Goal: Check status: Check status

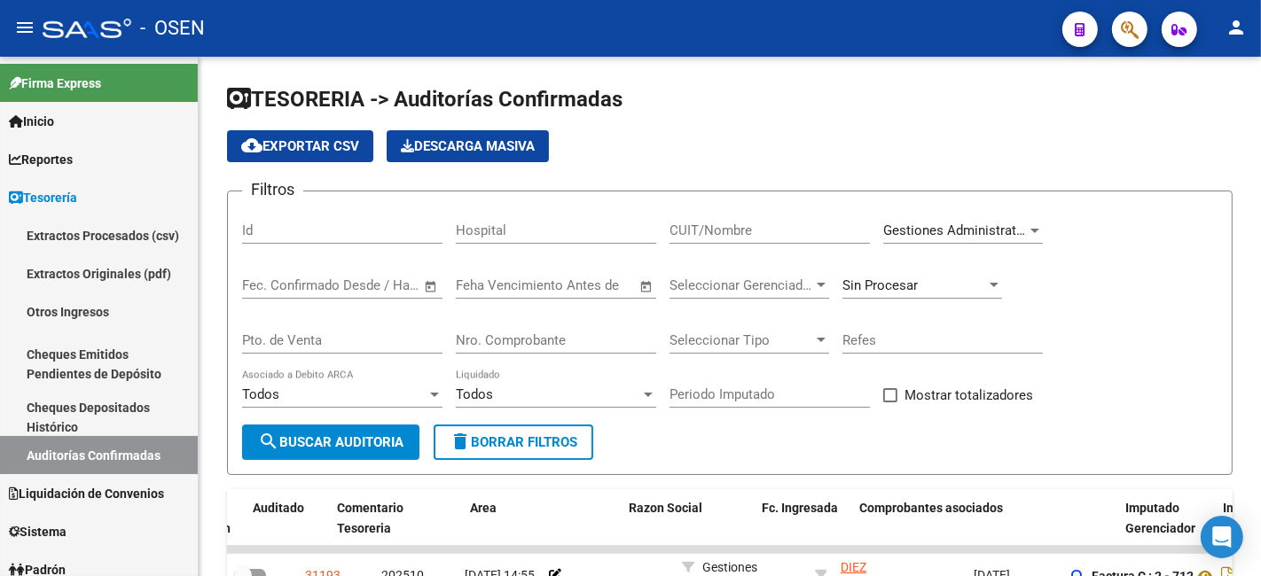
scroll to position [0, 211]
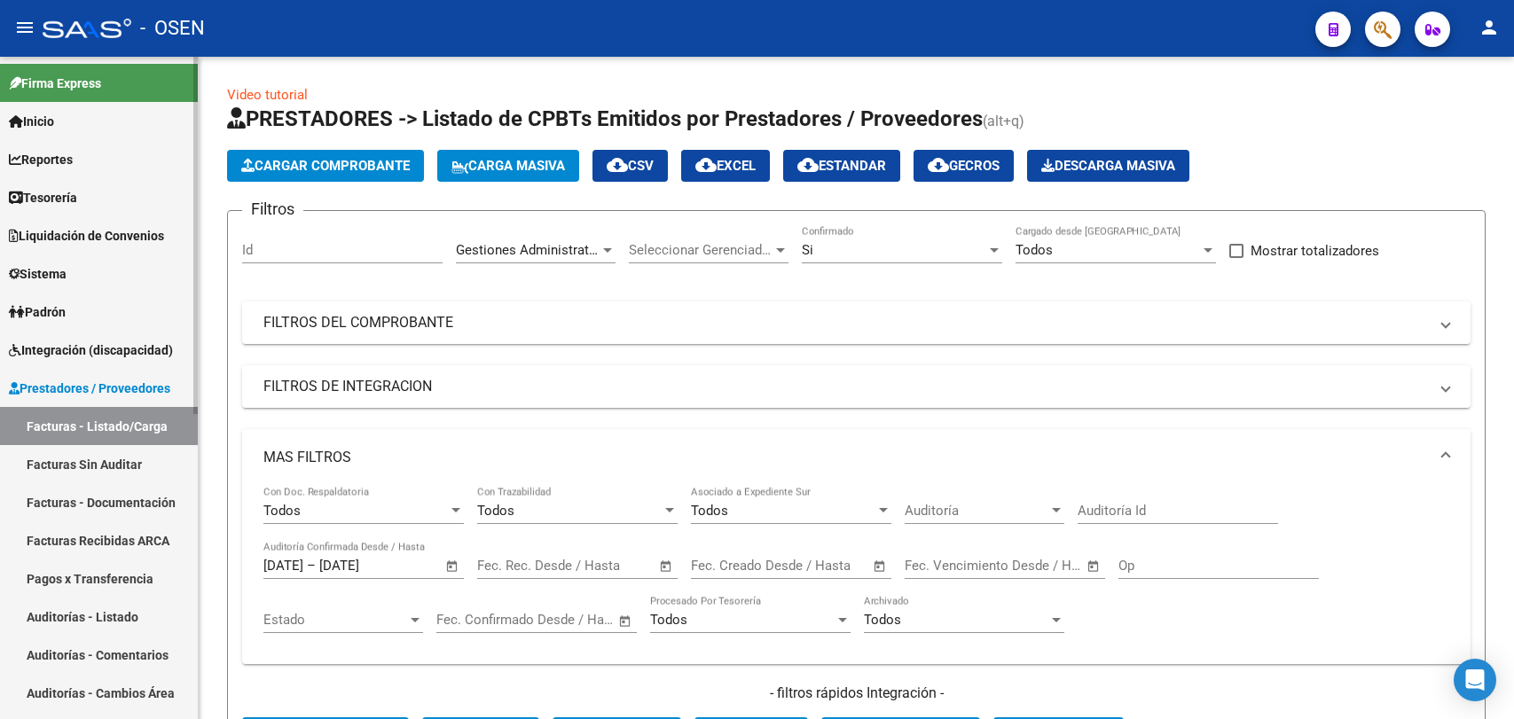
drag, startPoint x: 0, startPoint y: 0, endPoint x: 71, endPoint y: 199, distance: 210.9
click at [71, 194] on span "Tesorería" at bounding box center [43, 198] width 68 height 20
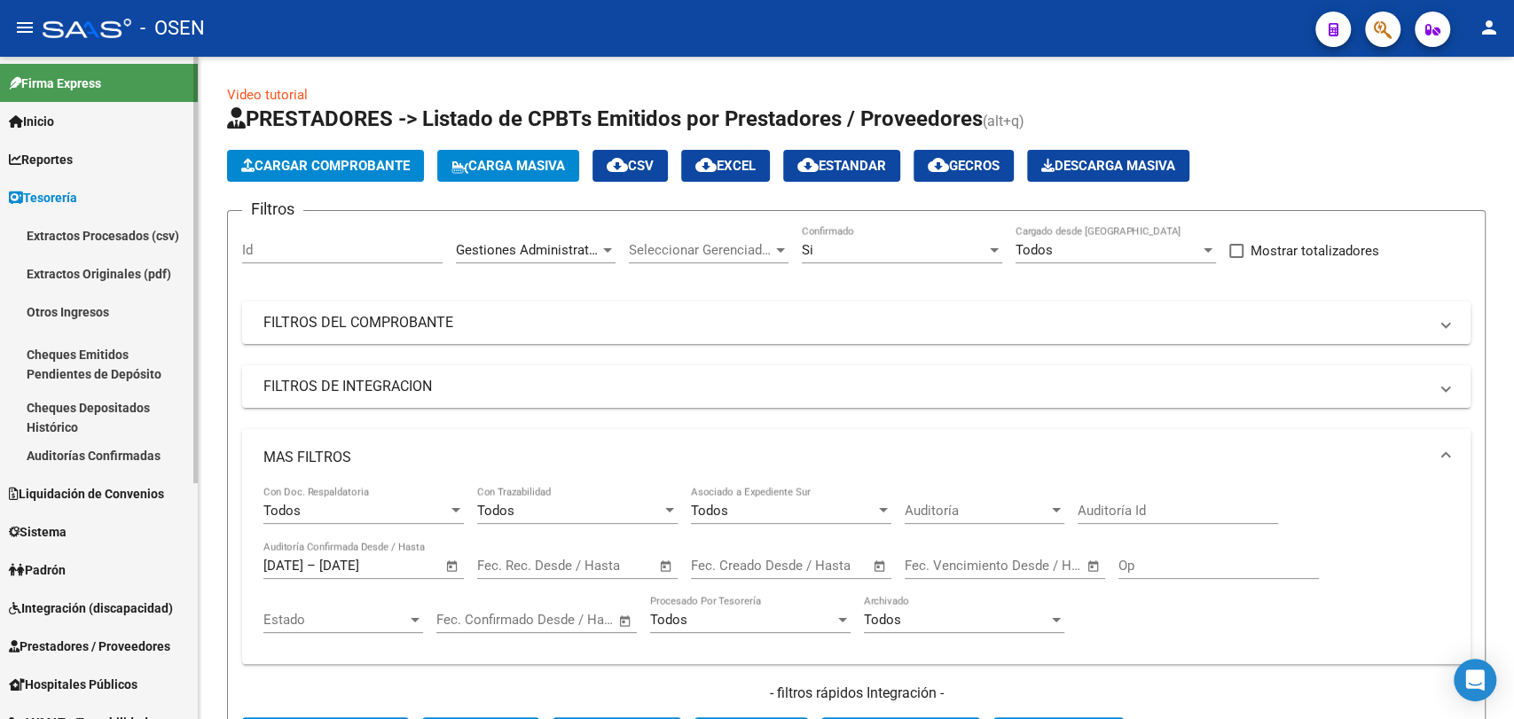
scroll to position [42, 0]
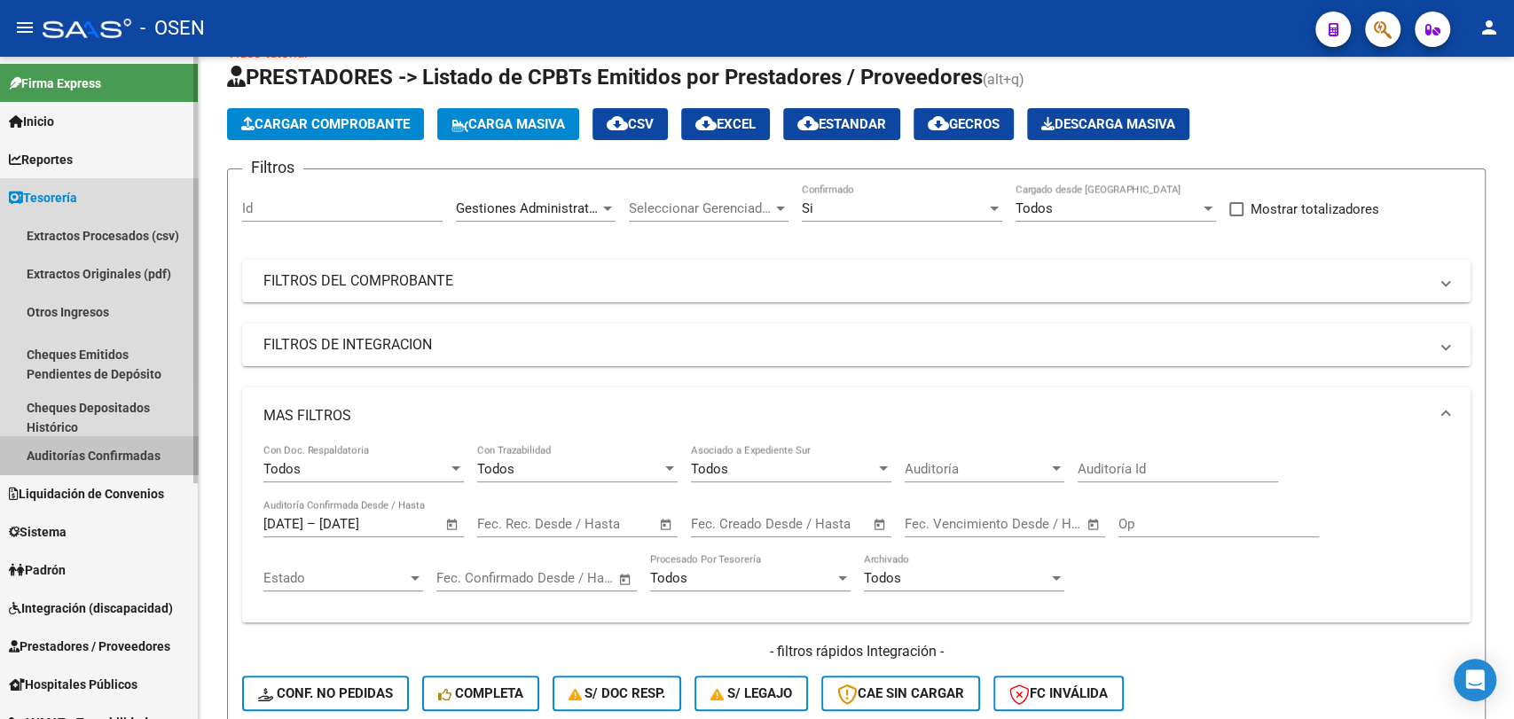
click at [83, 452] on link "Auditorías Confirmadas" at bounding box center [99, 455] width 198 height 38
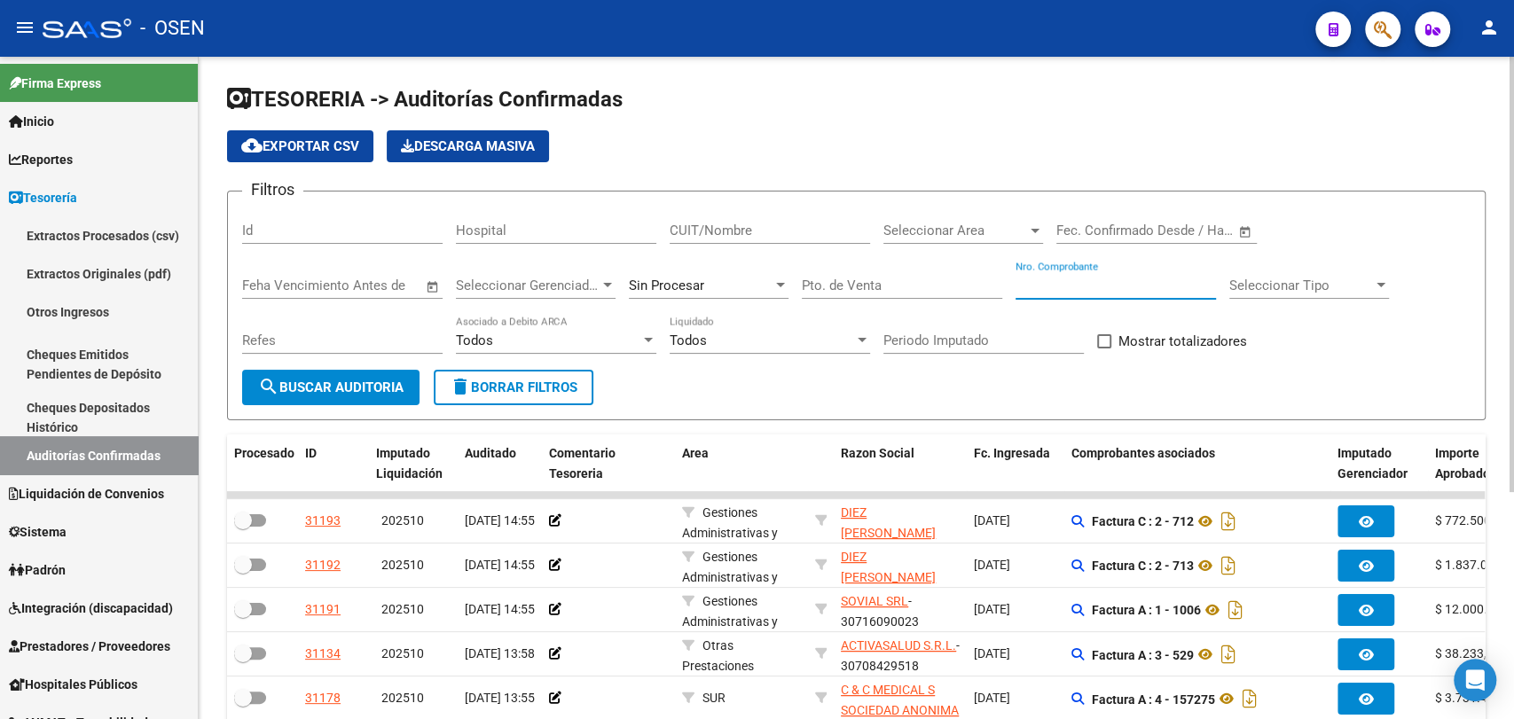
click at [1036, 286] on input "Nro. Comprobante" at bounding box center [1115, 286] width 200 height 16
click at [1065, 281] on input "Nro. Comprobante" at bounding box center [1115, 286] width 200 height 16
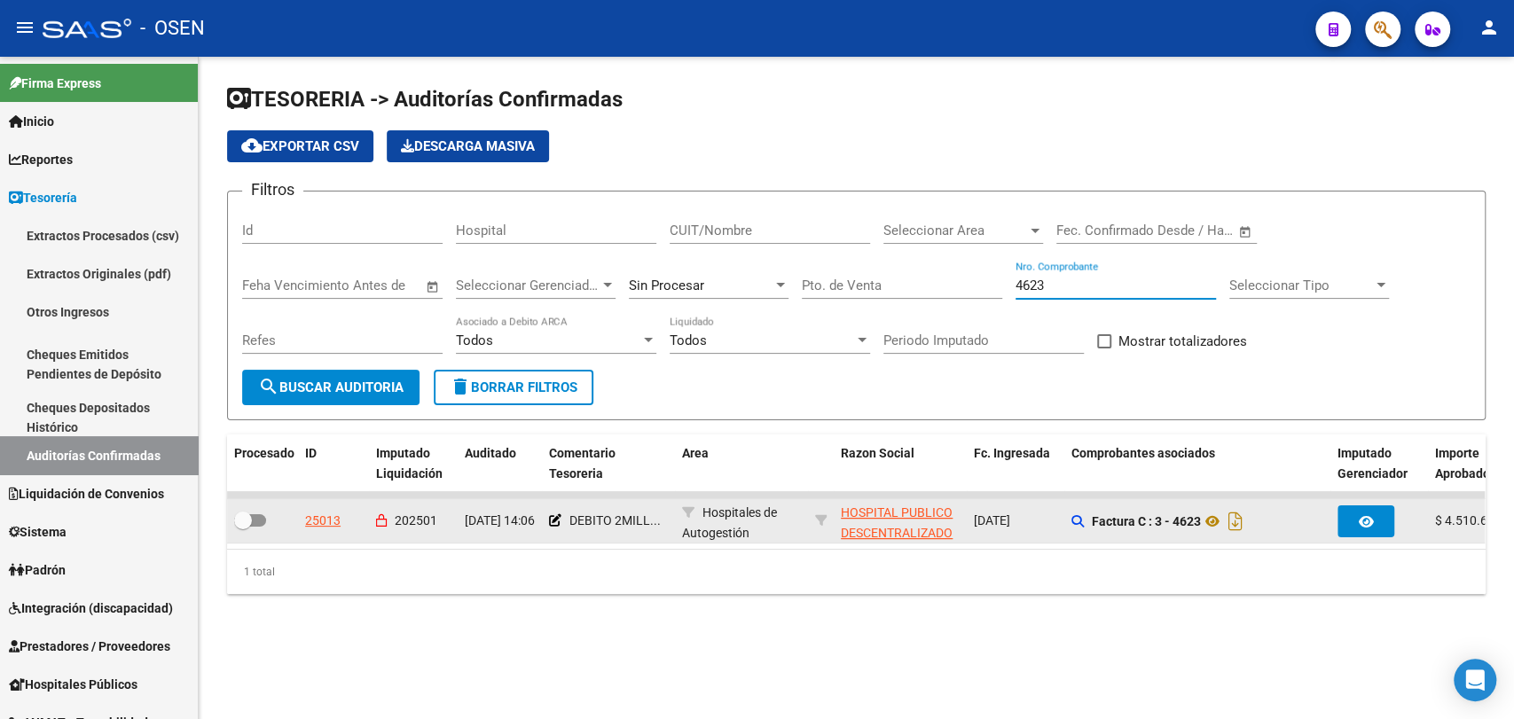
type input "4623"
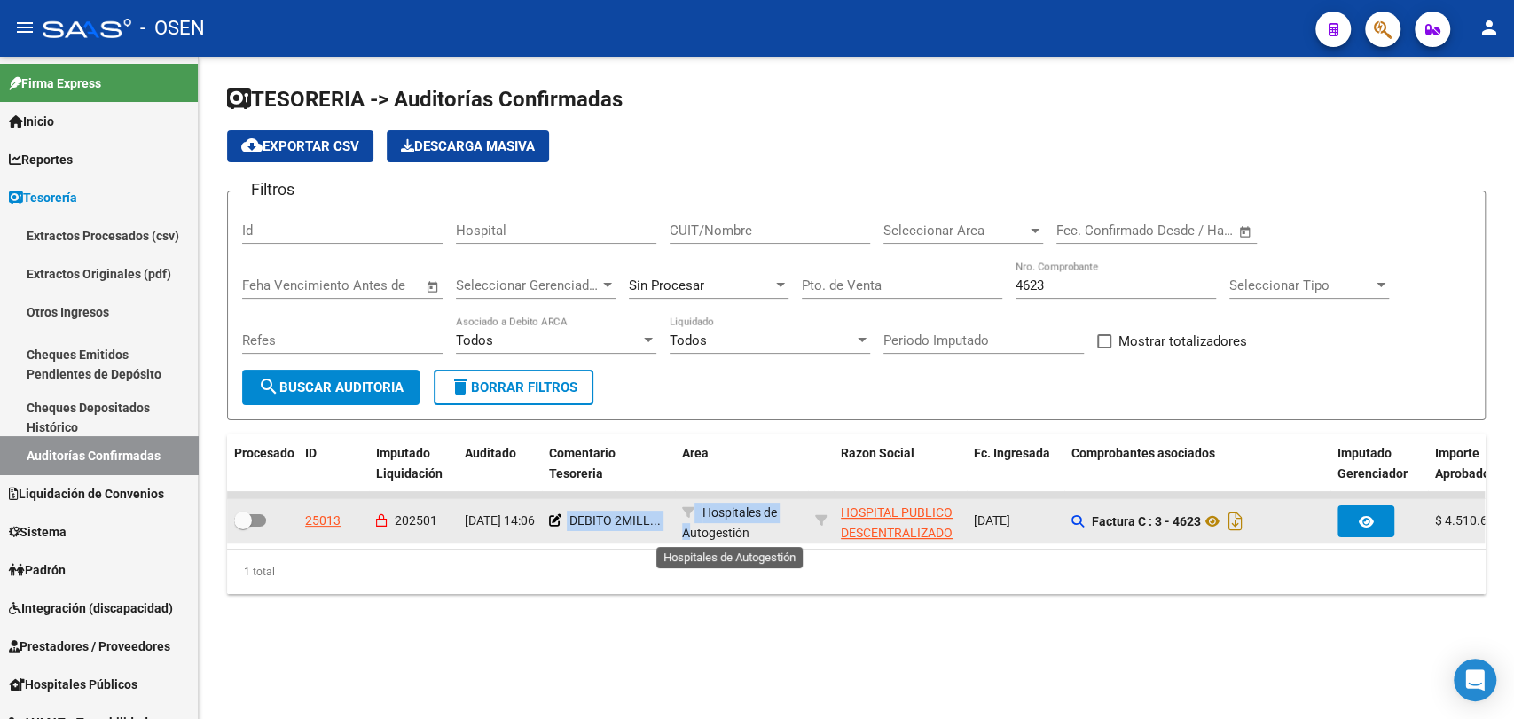
drag, startPoint x: 567, startPoint y: 521, endPoint x: 690, endPoint y: 528, distance: 122.6
click at [690, 528] on div "25013 202501 [DATE] 14:06 DEBITO 2MILL... Hospitales de Autogestión HOSPITAL PU…" at bounding box center [1399, 521] width 2344 height 44
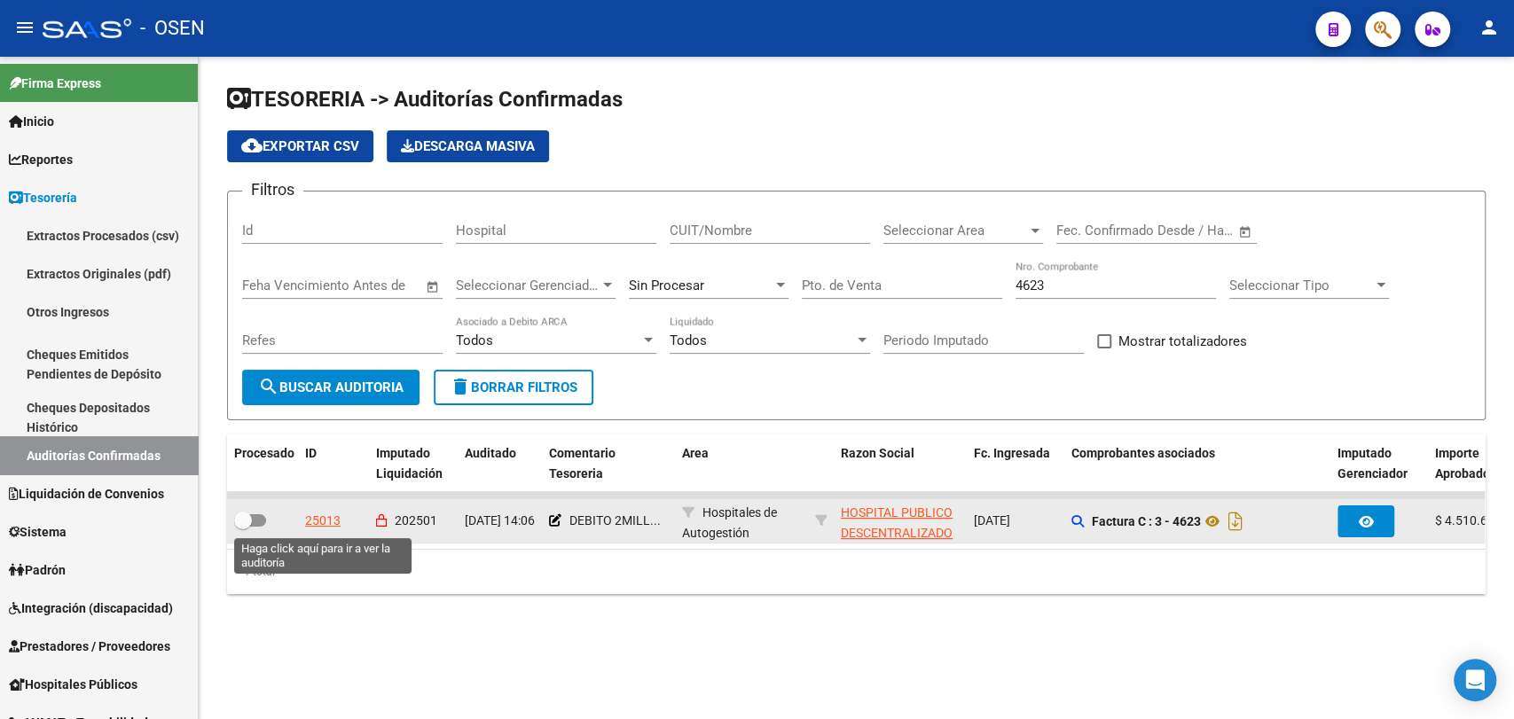
click at [320, 515] on div "25013" at bounding box center [322, 521] width 35 height 20
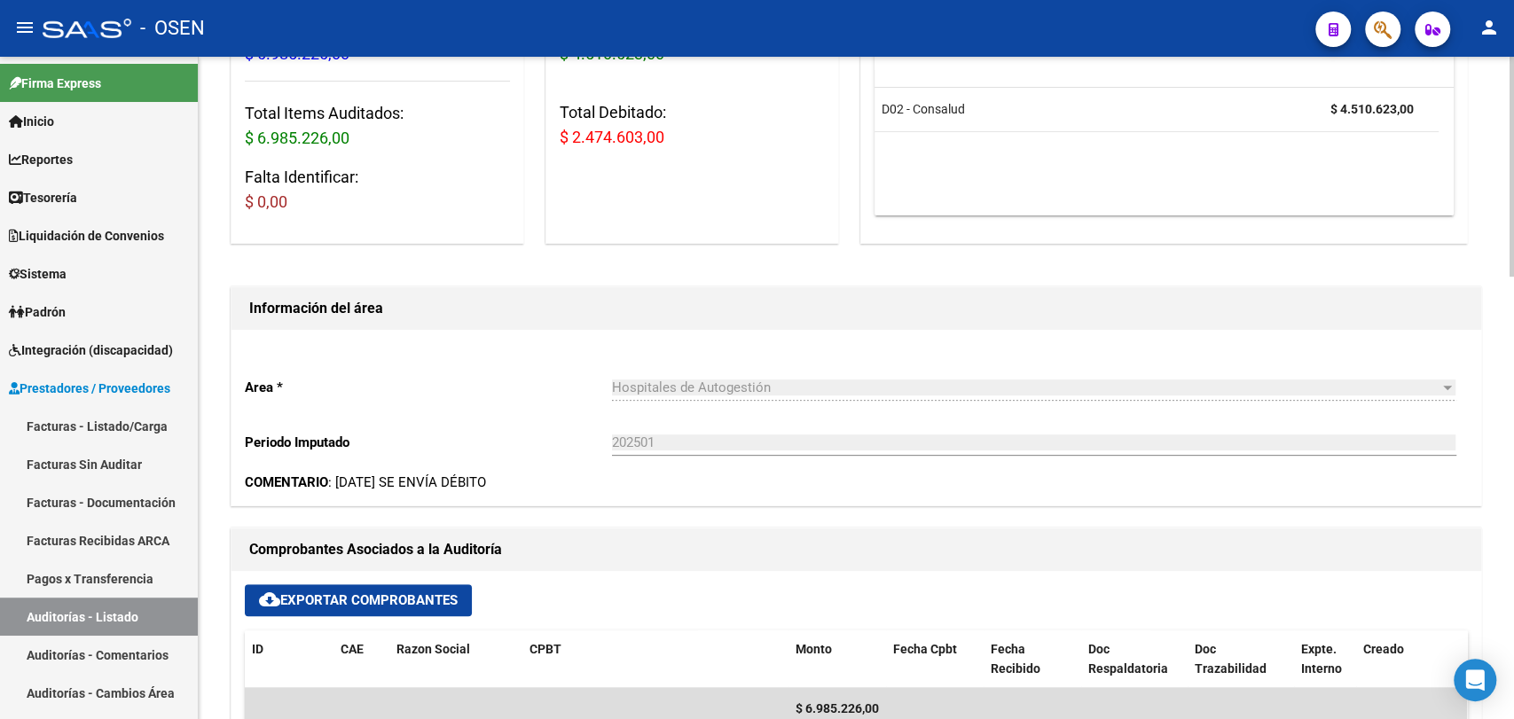
scroll to position [656, 0]
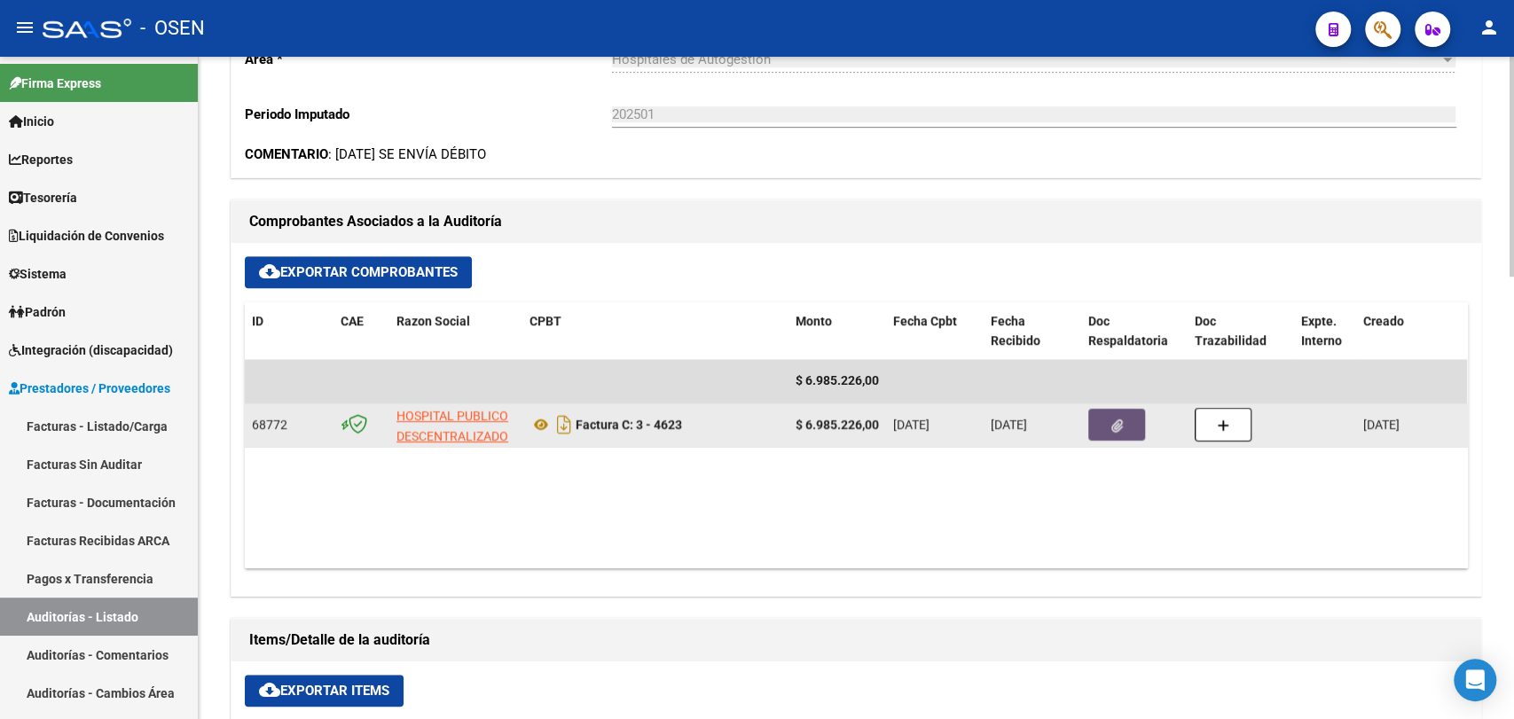
click at [1121, 427] on icon "button" at bounding box center [1117, 425] width 12 height 13
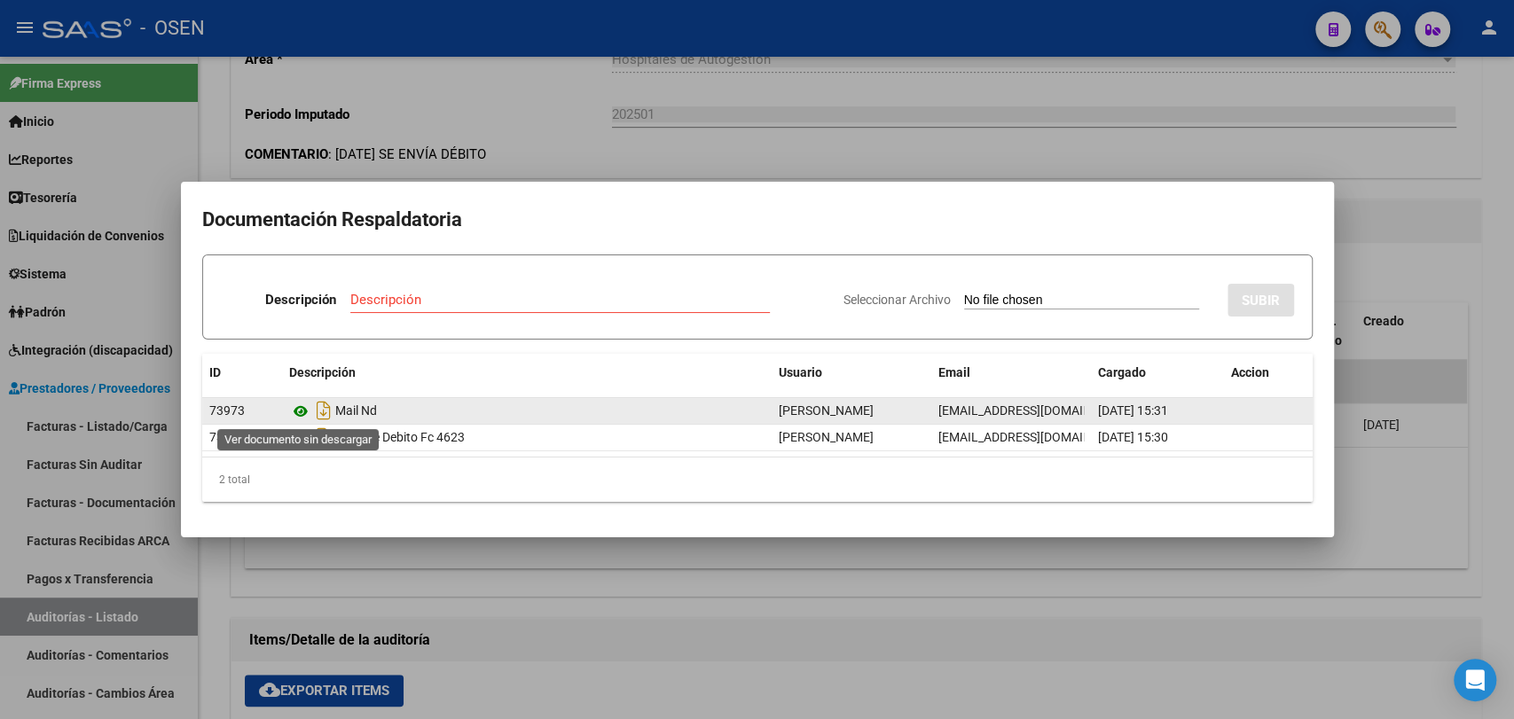
click at [306, 411] on icon at bounding box center [300, 411] width 23 height 21
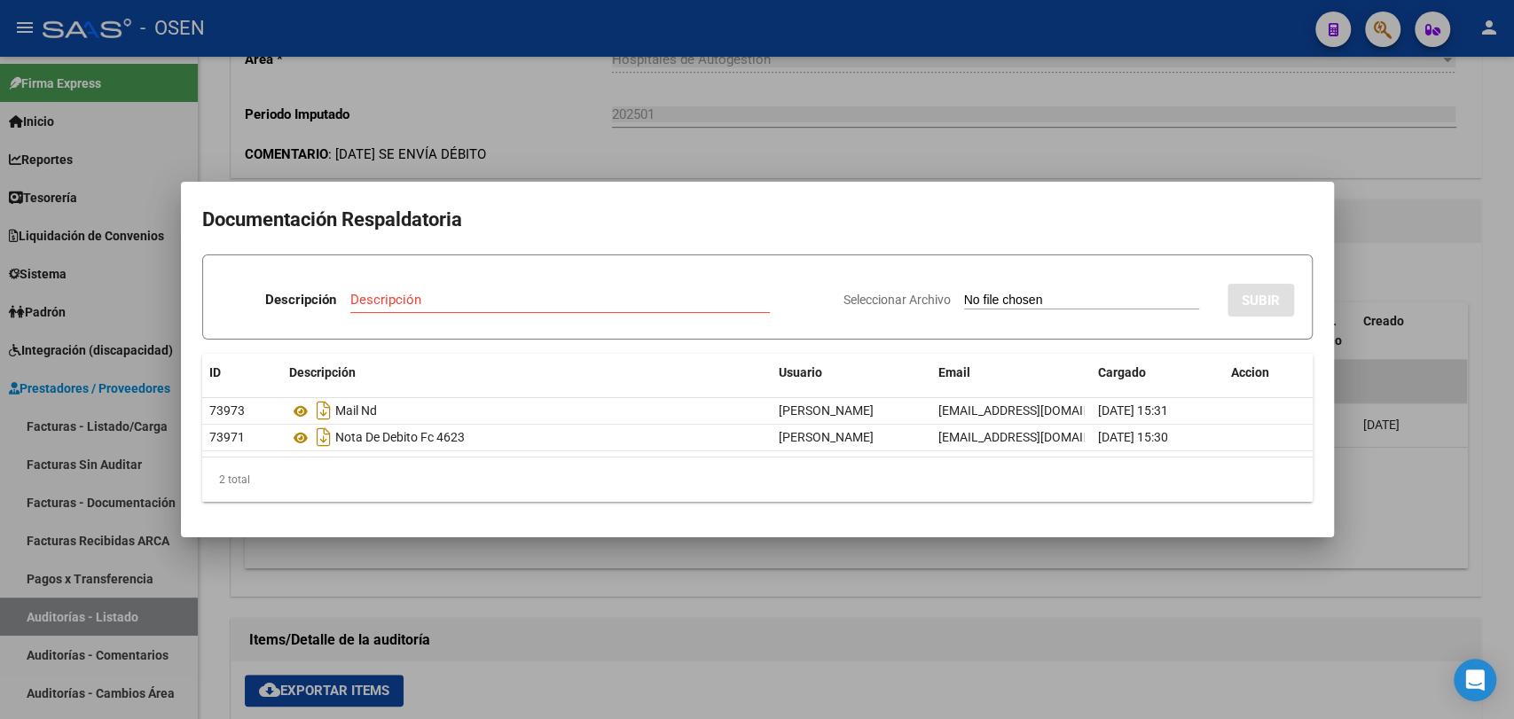
drag, startPoint x: 802, startPoint y: 413, endPoint x: 1129, endPoint y: 489, distance: 335.1
click at [1143, 484] on div "ID Descripción Usuario Email Cargado Accion 73973 Mail Nd [PERSON_NAME] [EMAIL_…" at bounding box center [757, 428] width 1110 height 149
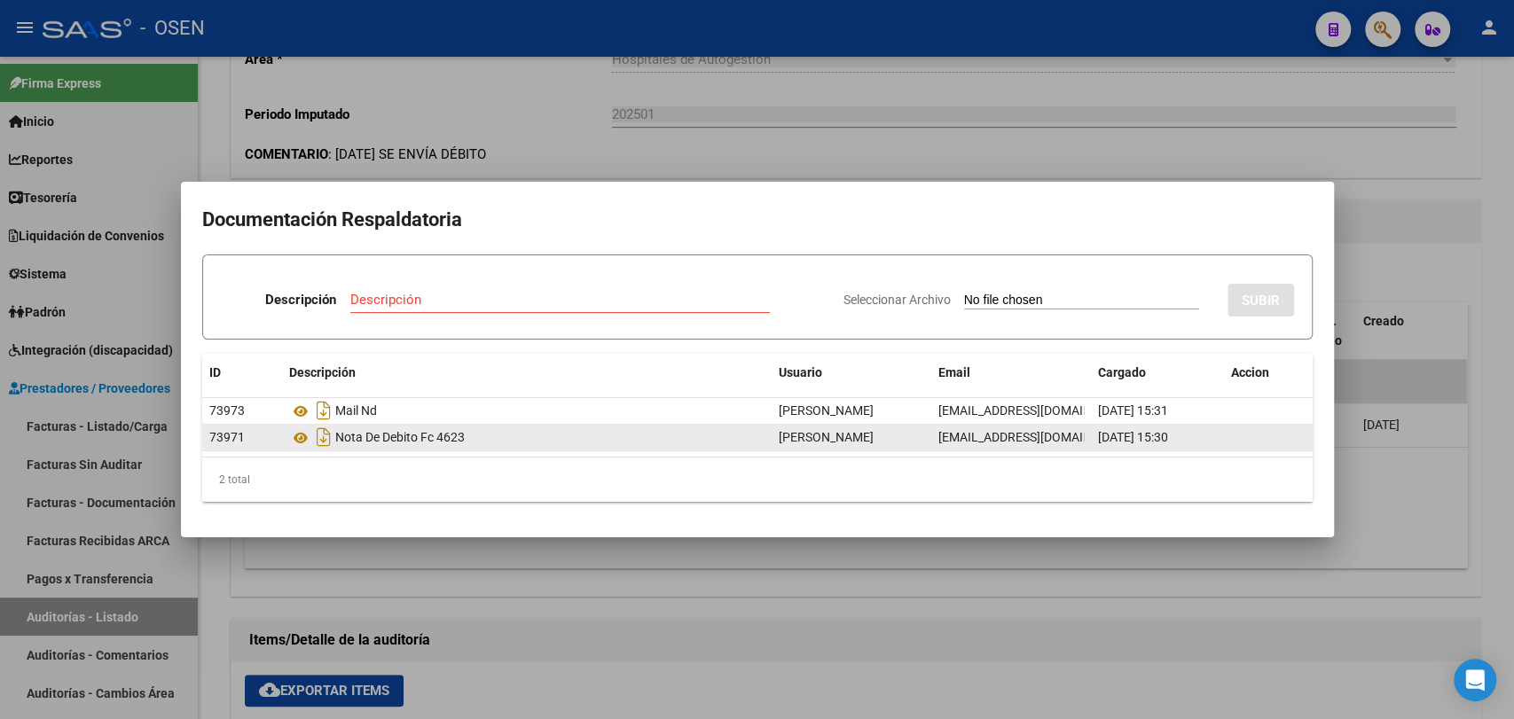
drag, startPoint x: 589, startPoint y: 450, endPoint x: 498, endPoint y: 443, distance: 90.7
click at [586, 450] on datatable-selection "73973 Mail Nd [PERSON_NAME] [EMAIL_ADDRESS][DOMAIN_NAME] [DATE] 15:31 73971 Not…" at bounding box center [757, 447] width 1110 height 16
click at [301, 434] on icon at bounding box center [300, 437] width 23 height 21
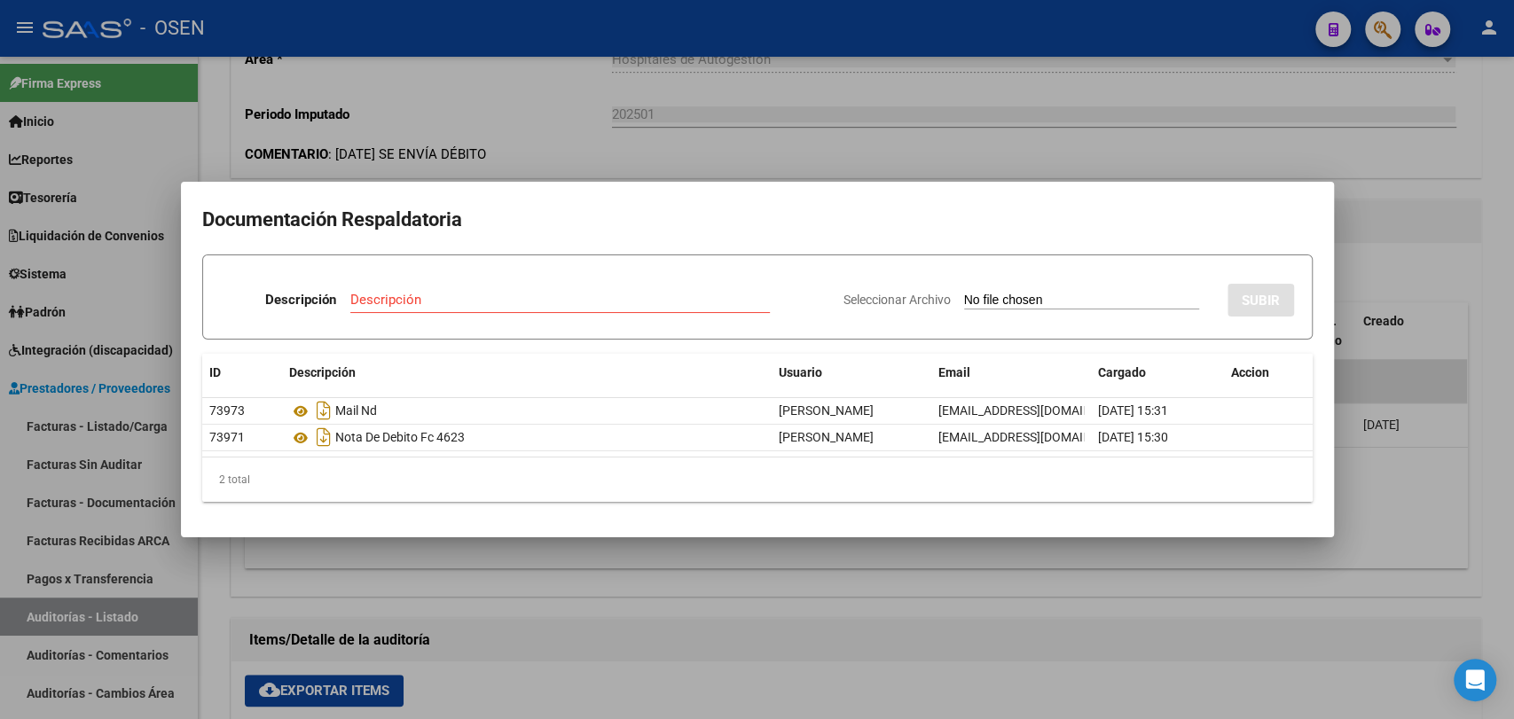
click at [1000, 162] on div at bounding box center [757, 359] width 1514 height 719
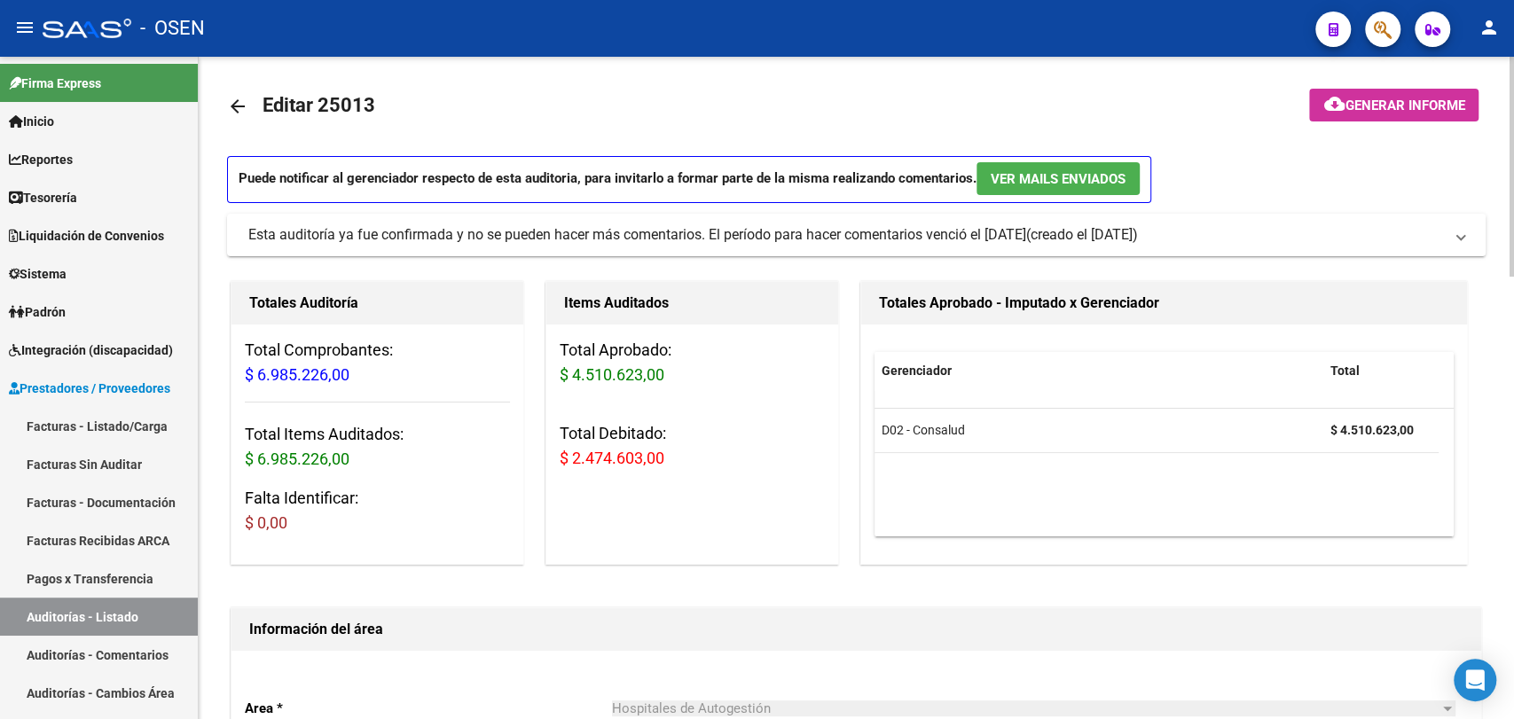
scroll to position [0, 0]
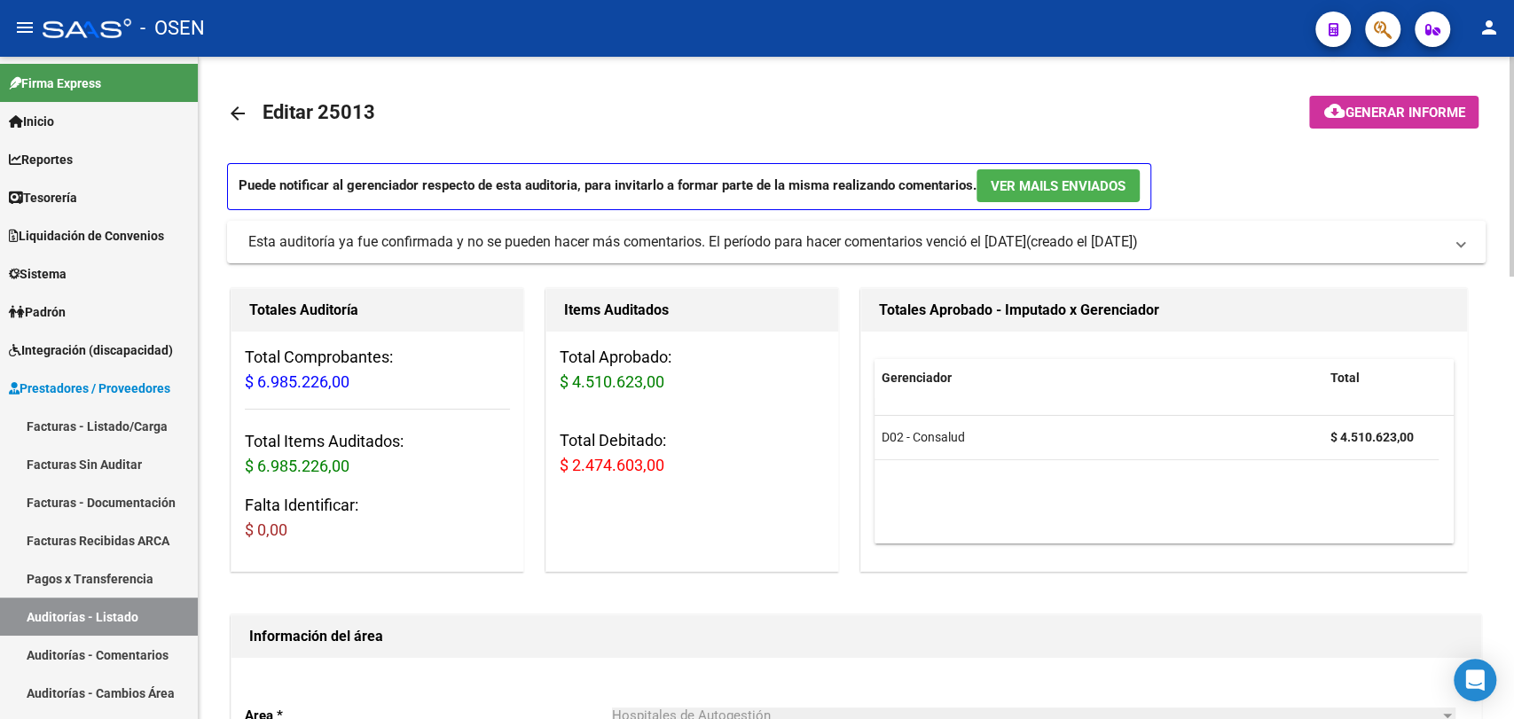
click at [237, 108] on mat-icon "arrow_back" at bounding box center [237, 113] width 21 height 21
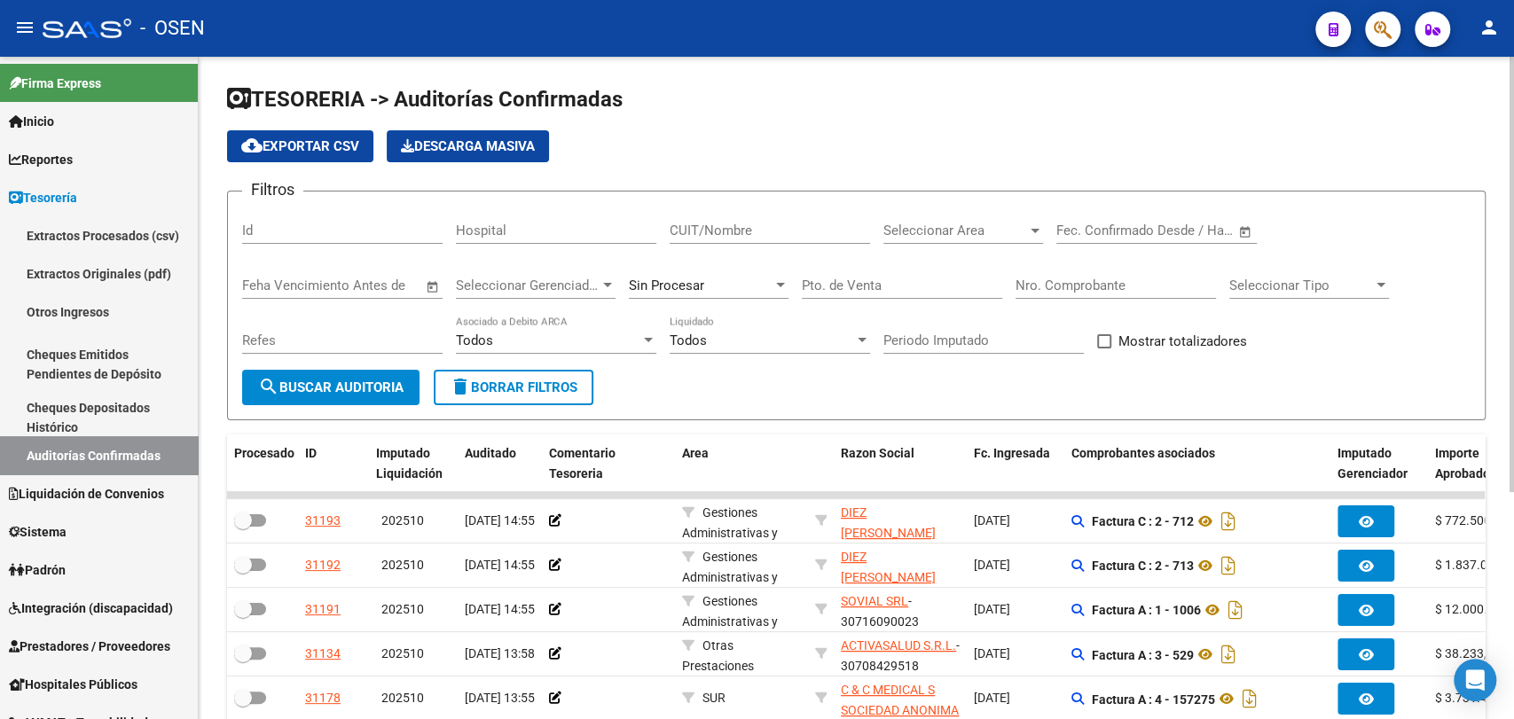
click at [1136, 278] on input "Nro. Comprobante" at bounding box center [1115, 286] width 200 height 16
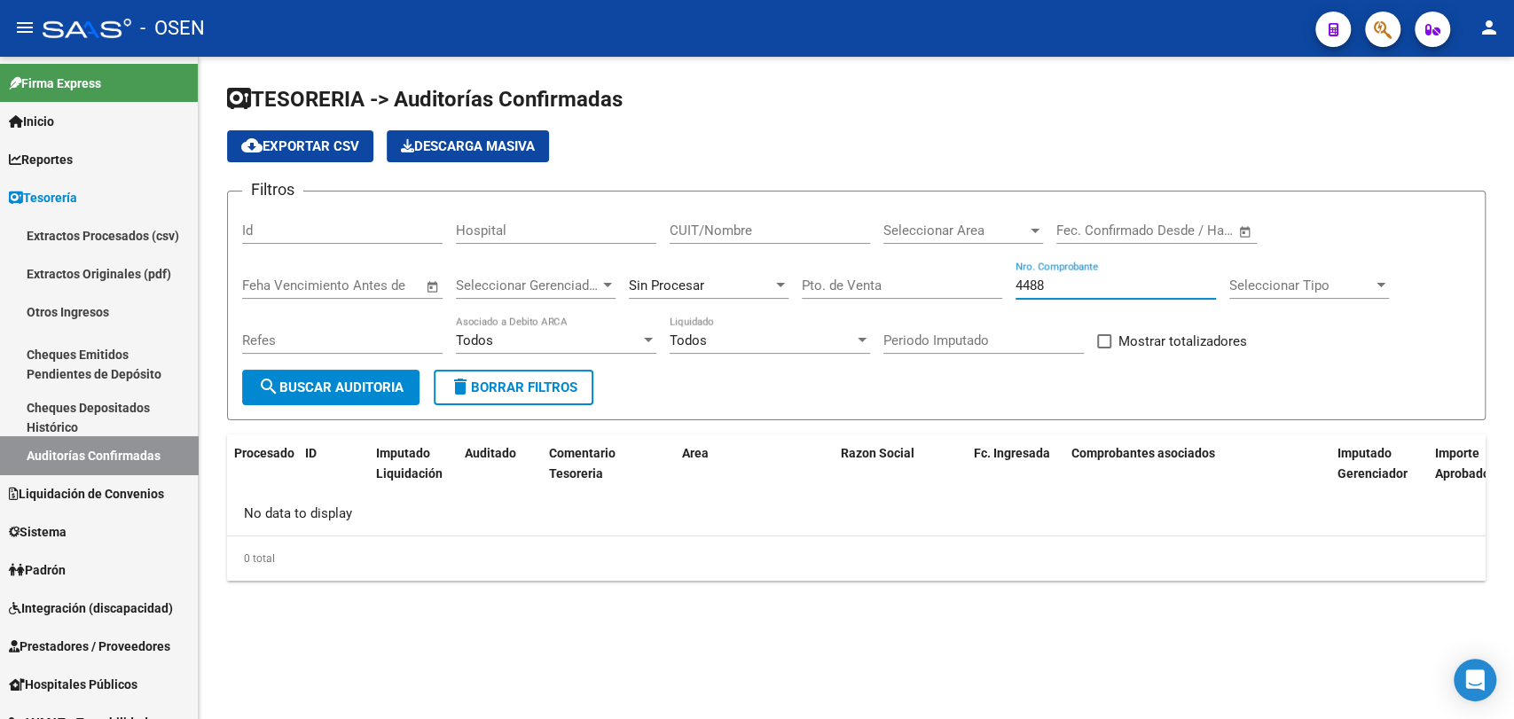
drag, startPoint x: 1067, startPoint y: 286, endPoint x: 802, endPoint y: 283, distance: 265.1
click at [802, 283] on div "Filtros Id Hospital CUIT/Nombre Seleccionar Area Seleccionar Area Fecha inicio …" at bounding box center [856, 288] width 1228 height 164
type input "4688"
drag, startPoint x: 1063, startPoint y: 287, endPoint x: 768, endPoint y: 207, distance: 305.9
click at [768, 207] on div "Filtros Id Hospital CUIT/Nombre Seleccionar Area Seleccionar Area Fecha inicio …" at bounding box center [856, 288] width 1228 height 164
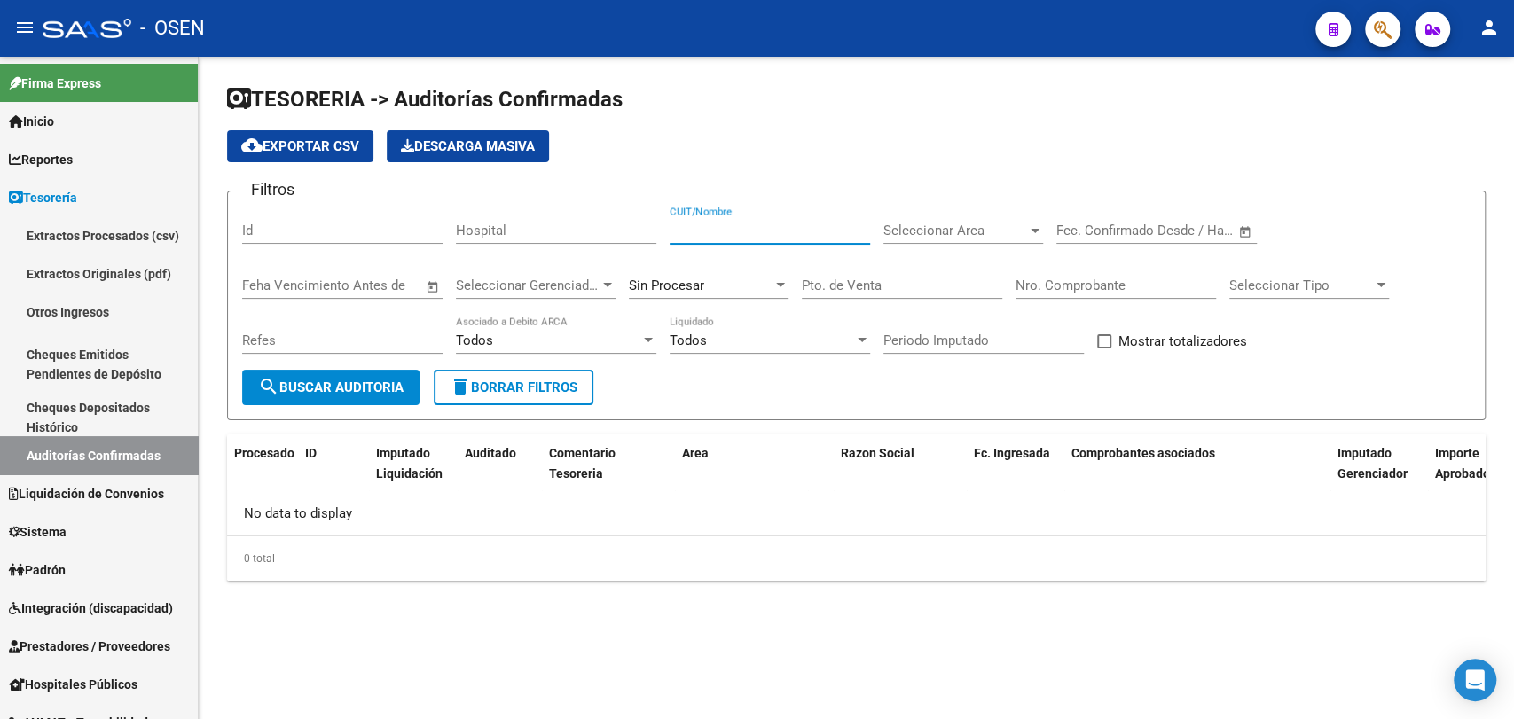
click at [755, 226] on input "CUIT/Nombre" at bounding box center [769, 231] width 200 height 16
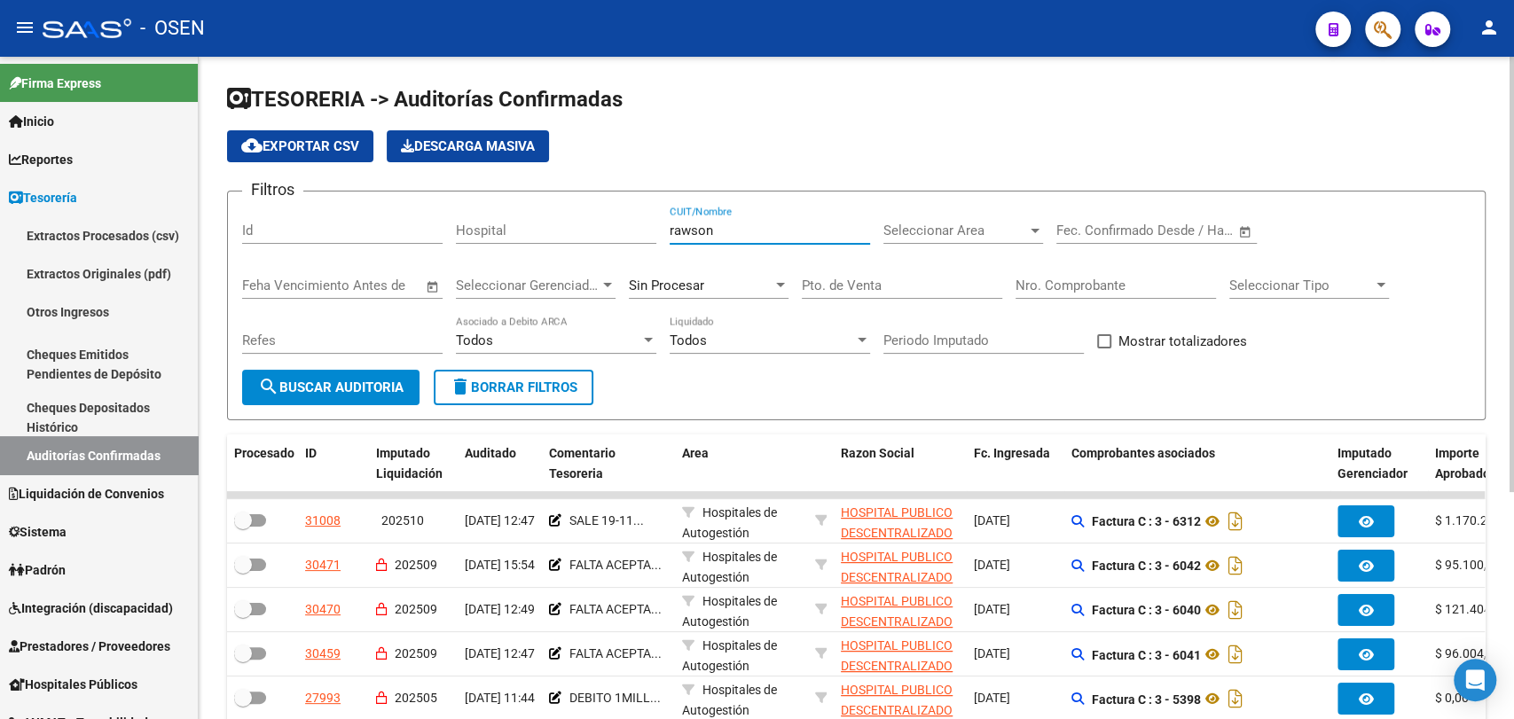
type input "rawson"
click at [1121, 282] on input "Nro. Comprobante" at bounding box center [1115, 286] width 200 height 16
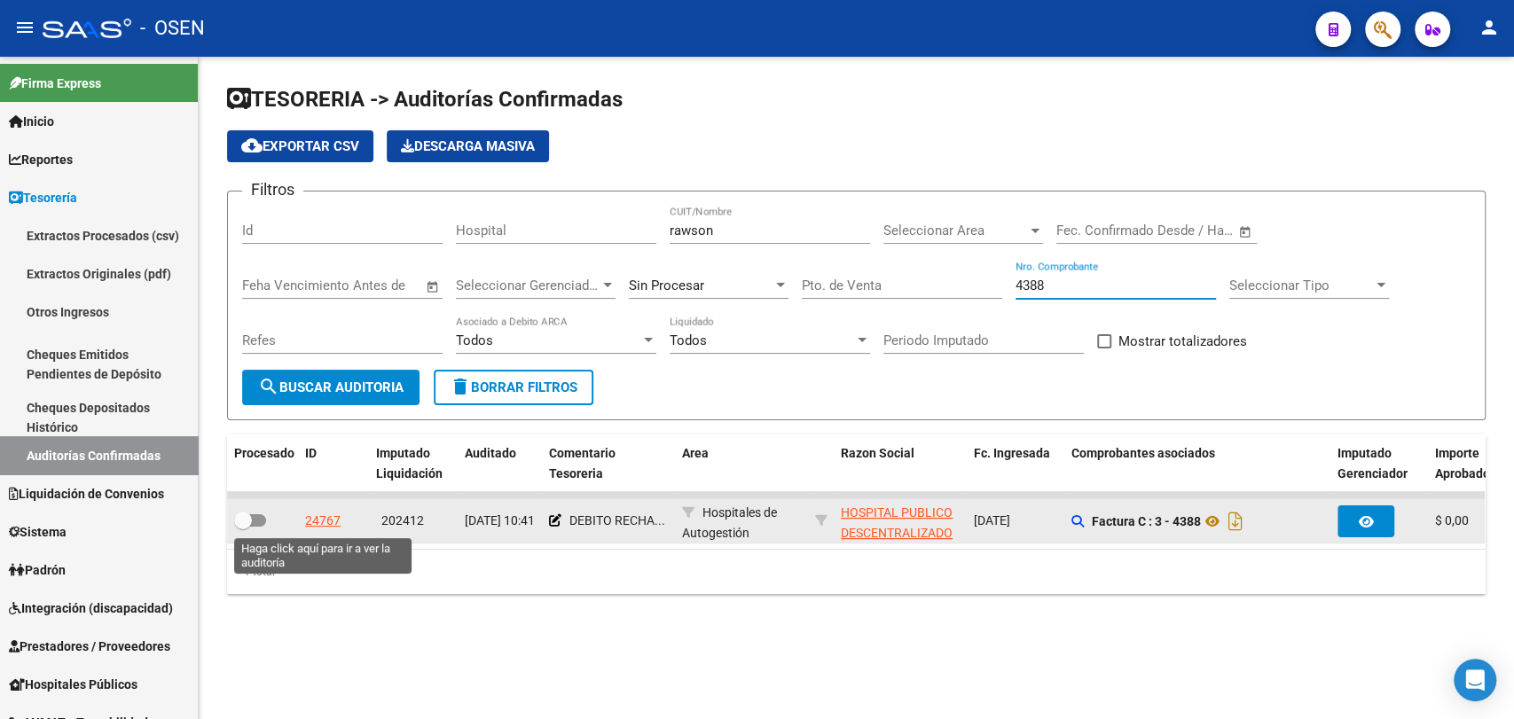
type input "4388"
click at [338, 525] on div "24767" at bounding box center [322, 521] width 35 height 20
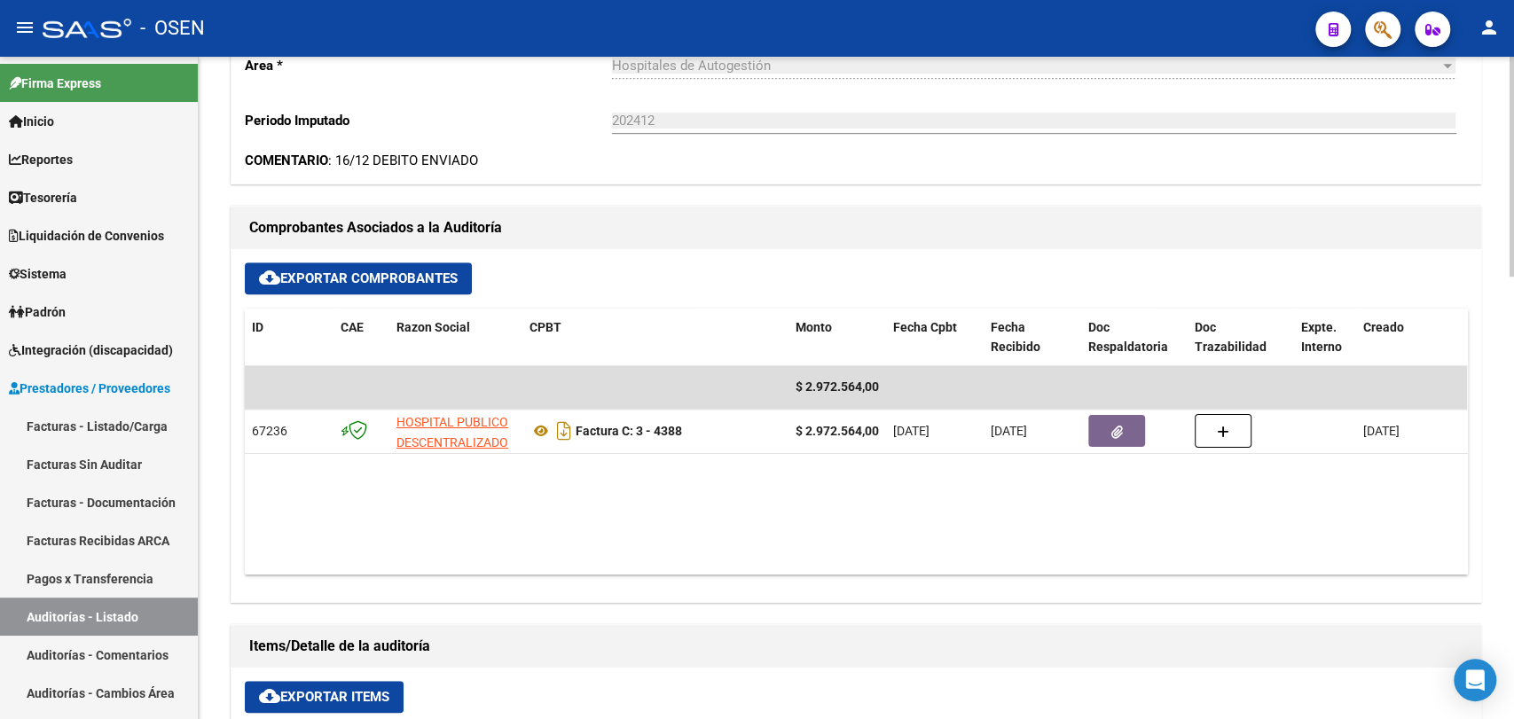
scroll to position [656, 0]
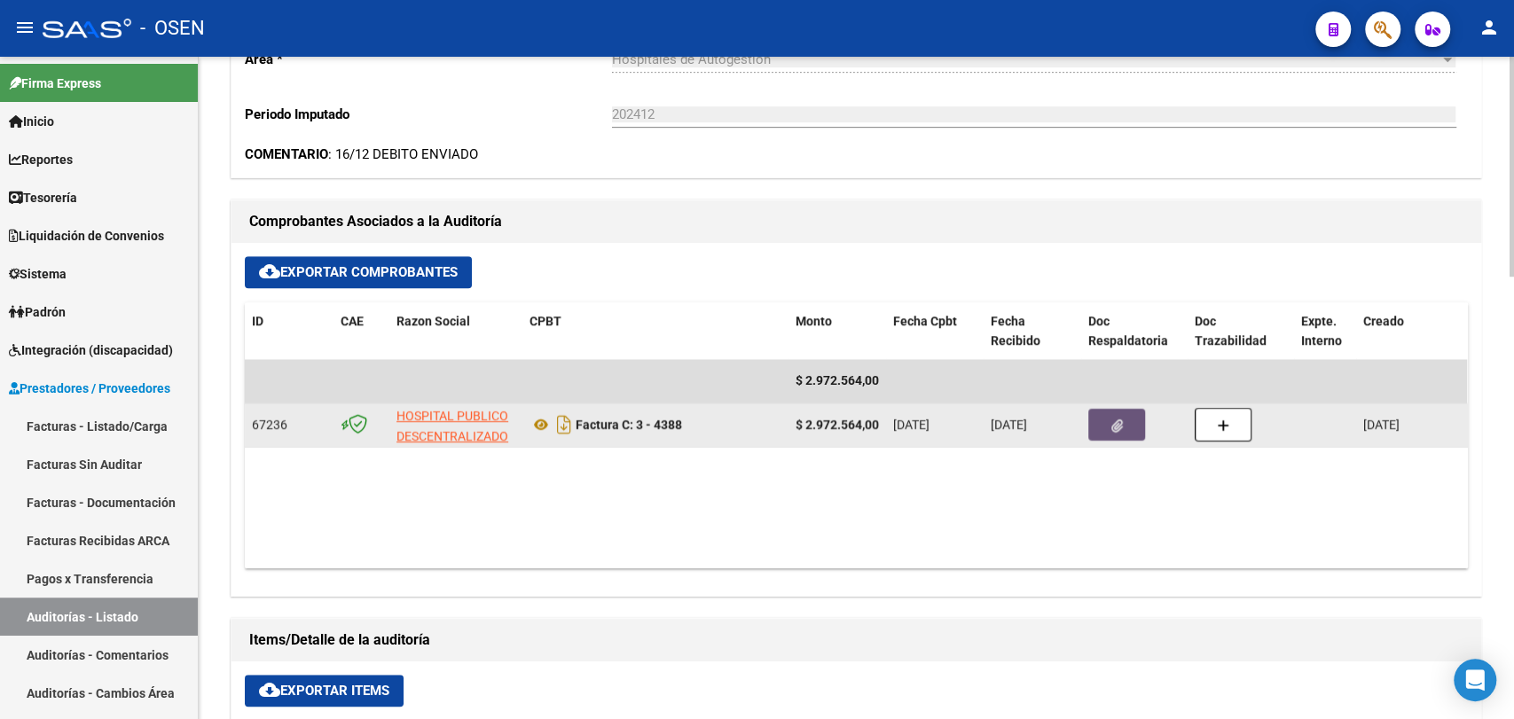
click at [1100, 432] on button "button" at bounding box center [1116, 425] width 57 height 32
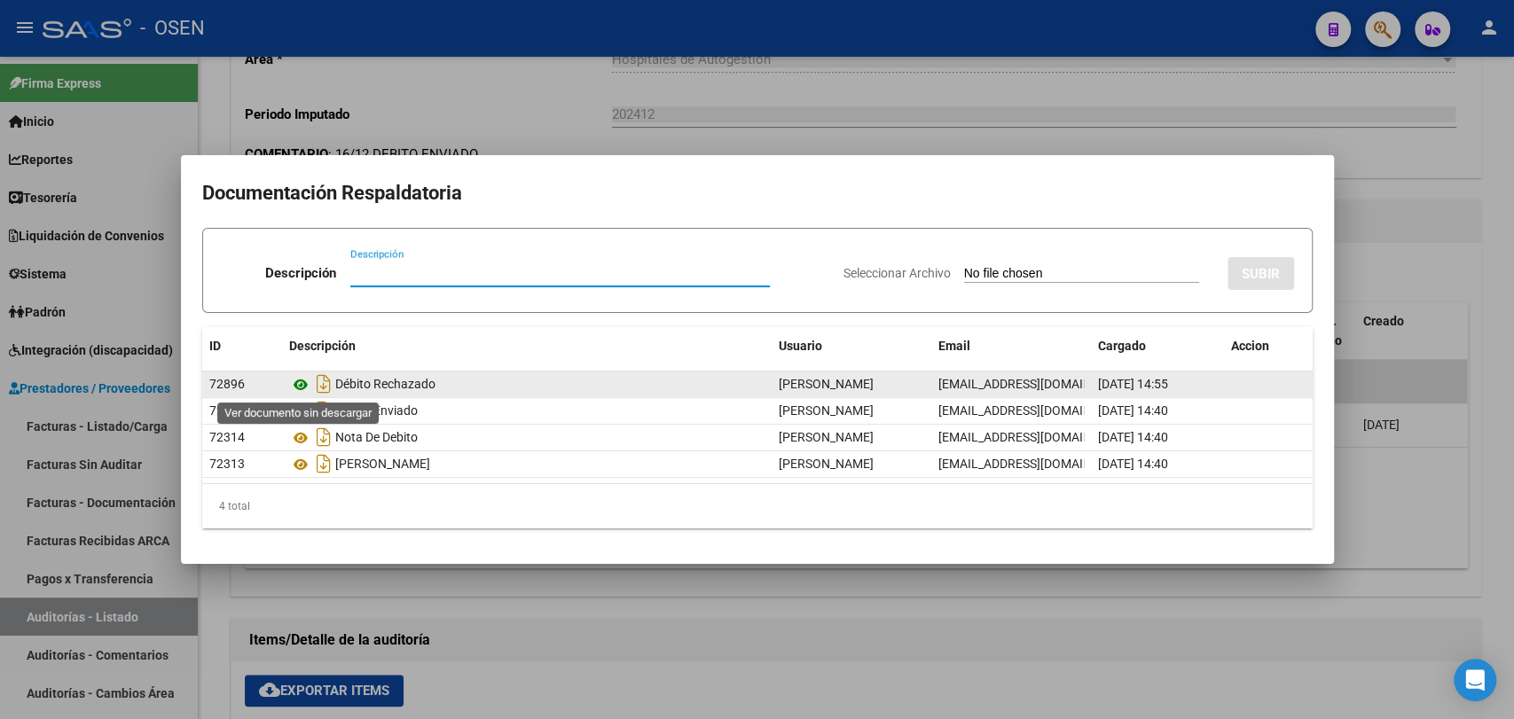
click at [304, 385] on icon at bounding box center [300, 384] width 23 height 21
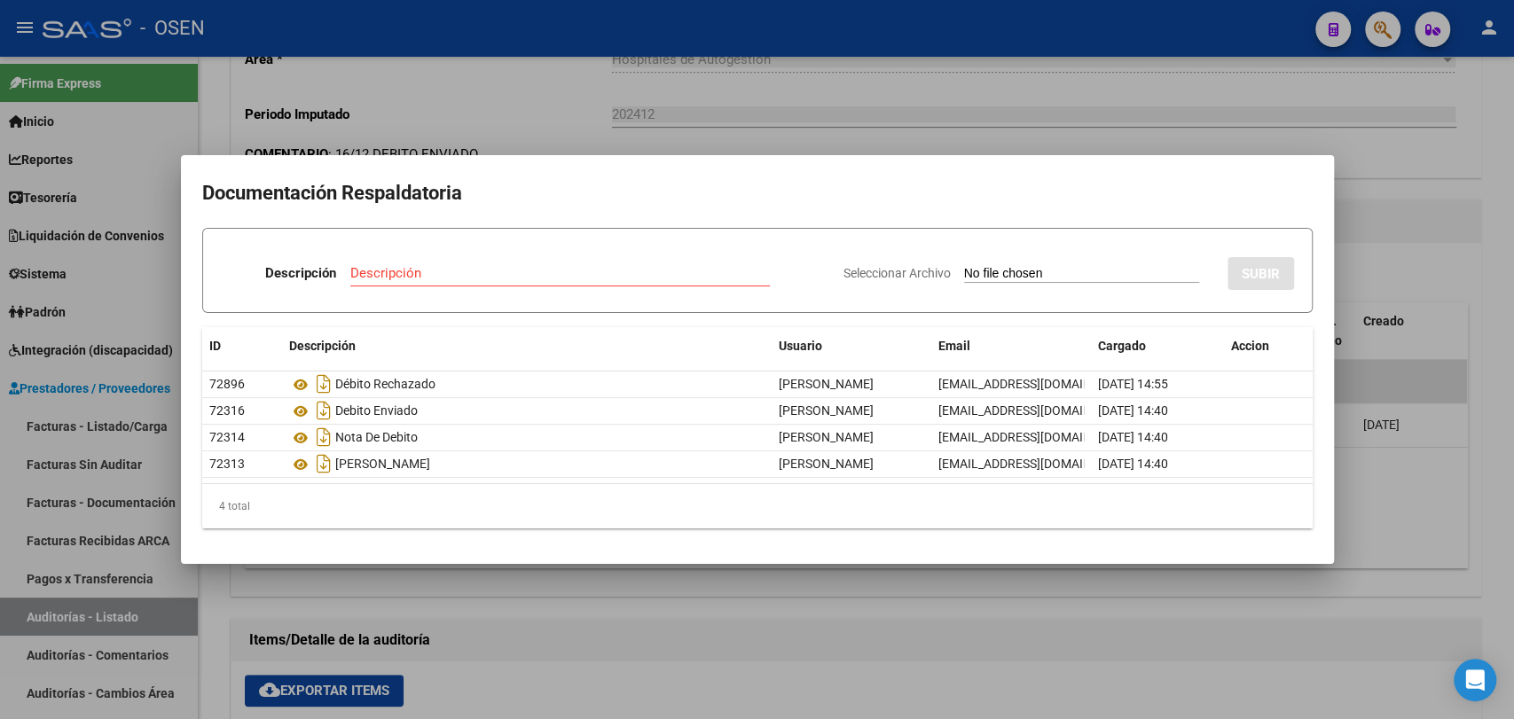
click at [615, 593] on div at bounding box center [757, 359] width 1514 height 719
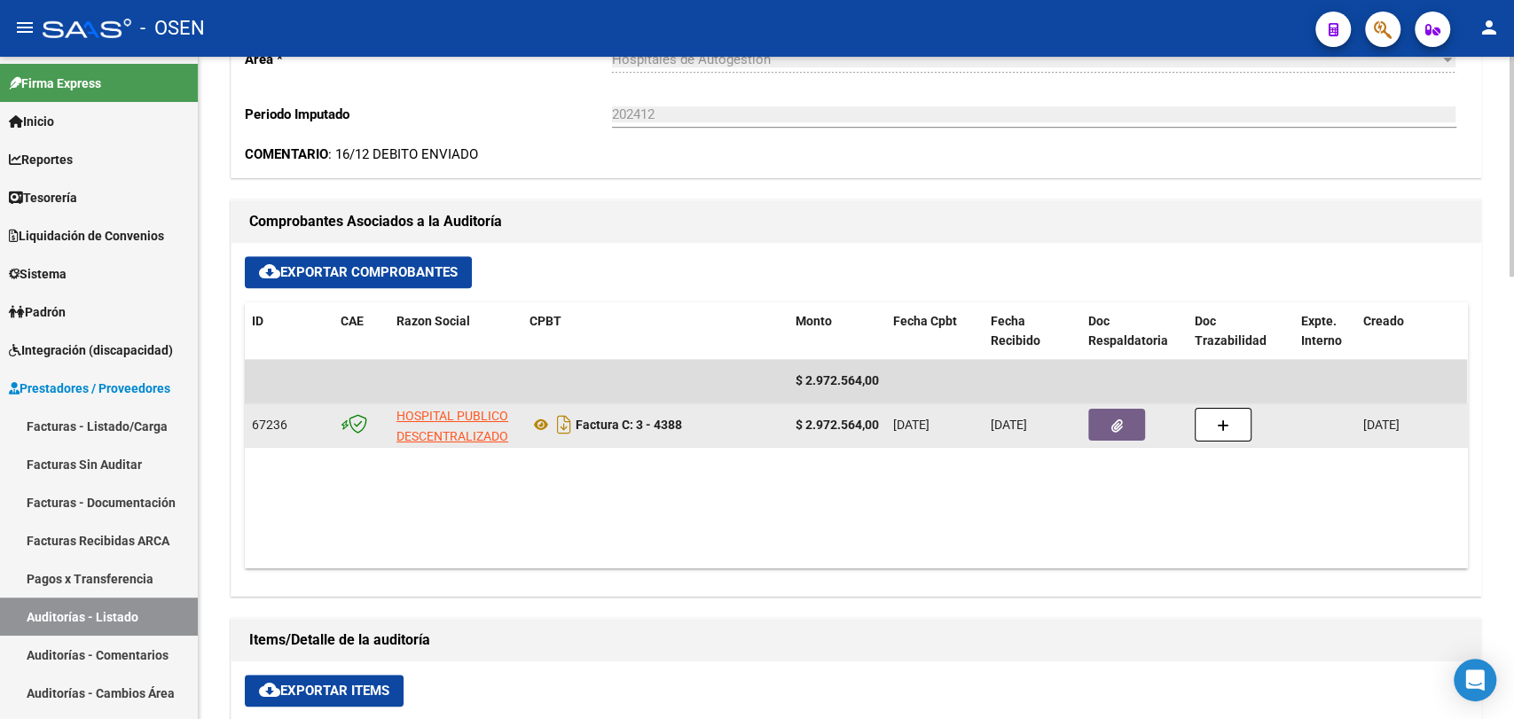
click at [1107, 419] on button "button" at bounding box center [1116, 425] width 57 height 32
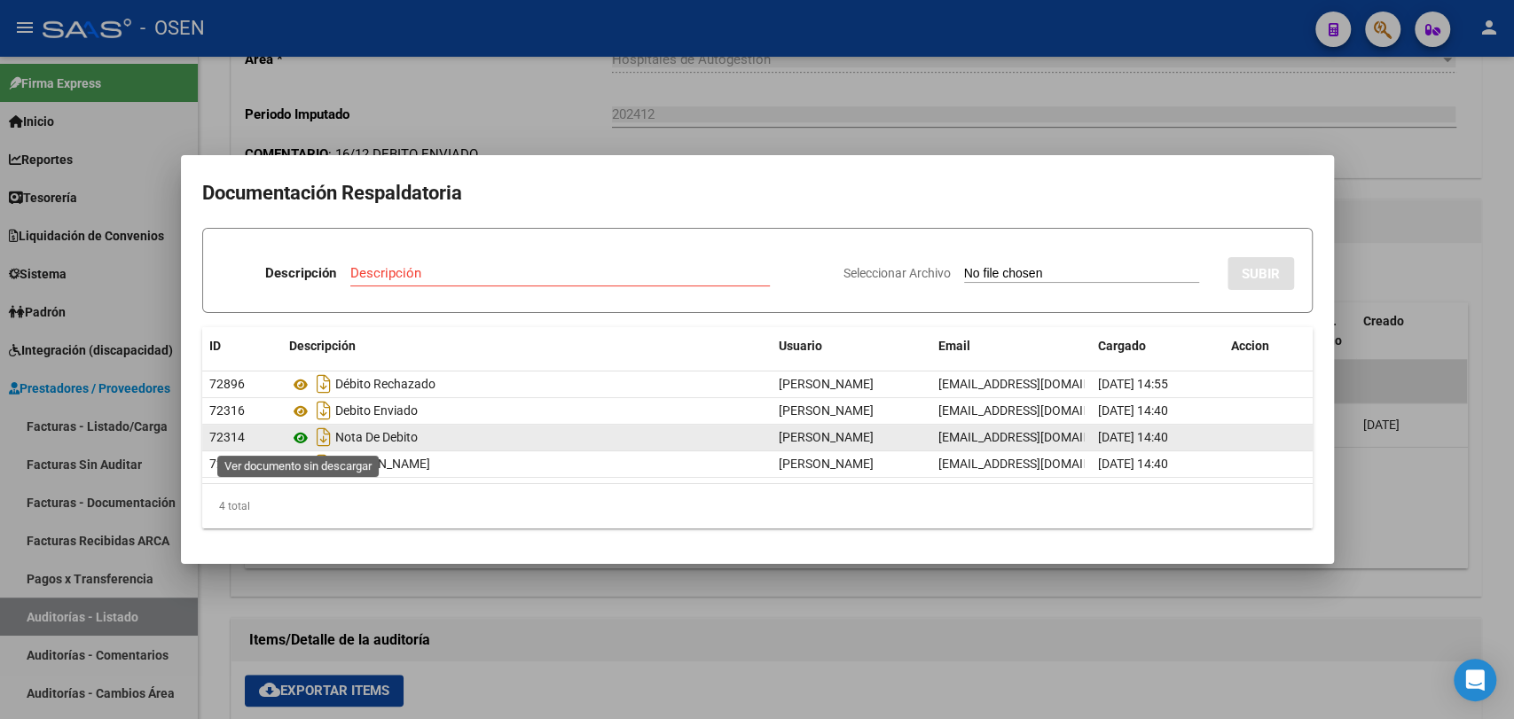
click at [295, 439] on icon at bounding box center [300, 437] width 23 height 21
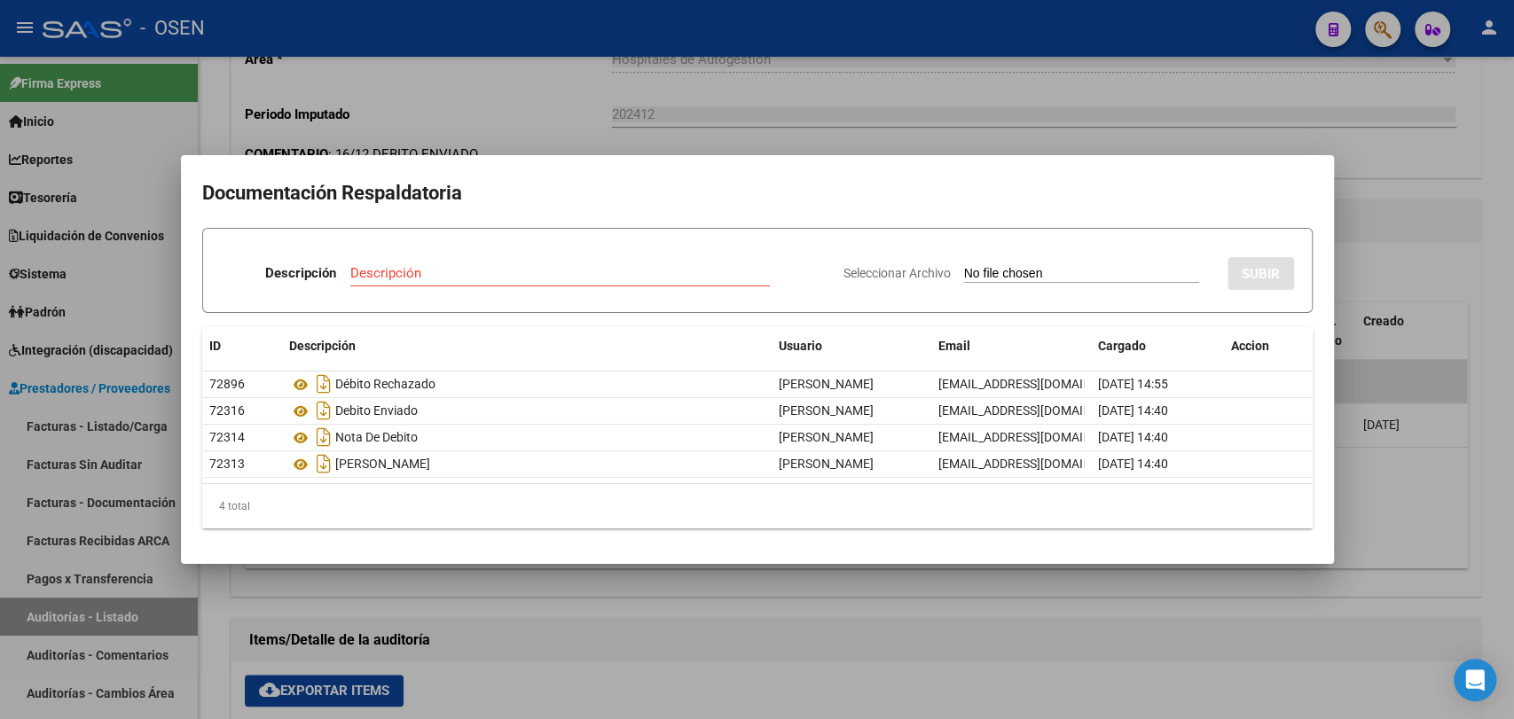
click at [896, 116] on div at bounding box center [757, 359] width 1514 height 719
